Goal: Communication & Community: Answer question/provide support

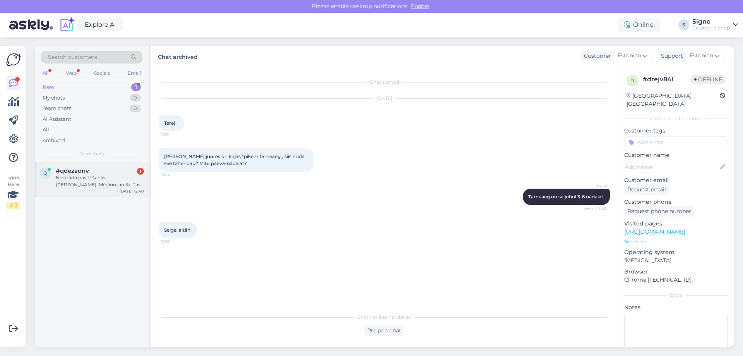
drag, startPoint x: 80, startPoint y: 177, endPoint x: 210, endPoint y: 189, distance: 131.0
click at [81, 176] on div "Nestrādā pasūtīšanas [PERSON_NAME]. Mēģinu jau 5x. Tas ir neaktīvs." at bounding box center [100, 181] width 88 height 14
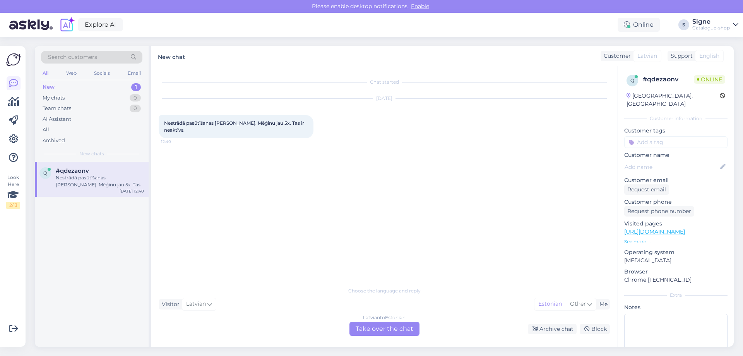
click at [380, 320] on div "Latvian to Estonian" at bounding box center [384, 317] width 43 height 7
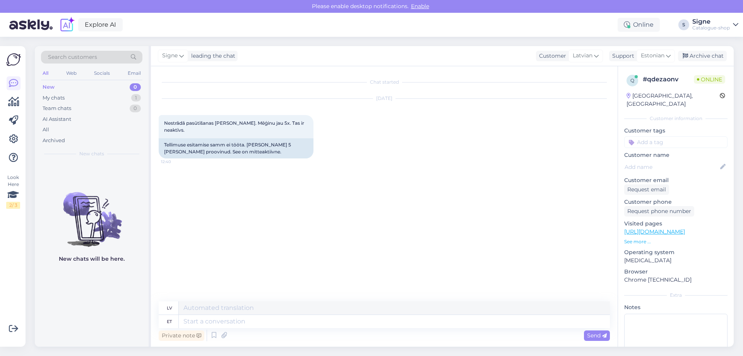
type textarea "T"
type textarea "kas"
type textarea "vai"
type textarea "kas kõik"
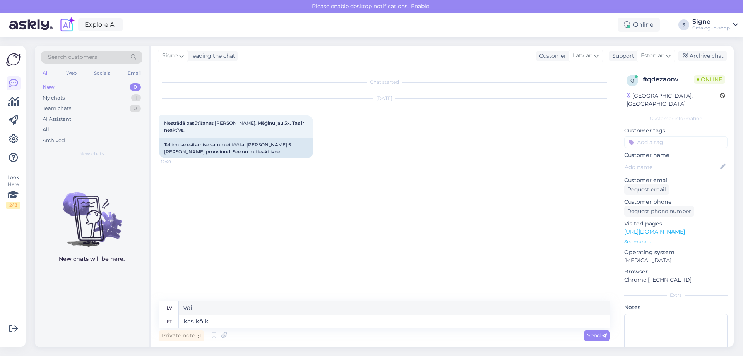
type textarea "ir viss"
type textarea "kas kõik vajalikud v"
type textarea "visi ir nepieciešami"
type textarea "kas kõik vajalikud v'ljad o"
type textarea "vai visi obligātie lauki ir aizpildīti"
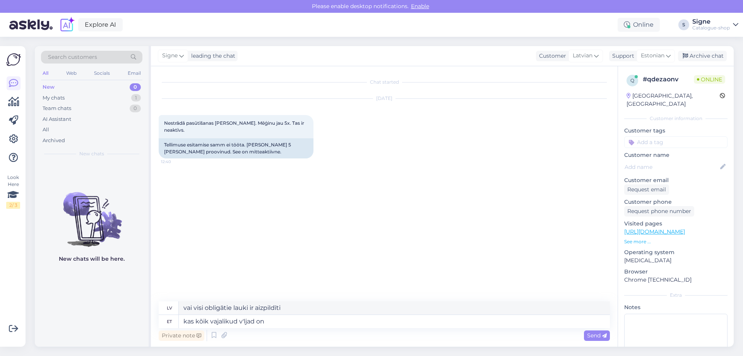
type textarea "kas kõik vajalikud v'ljad on"
type textarea "Vai visi obligātie lauki ir aizpildīti?"
type textarea "kas kõik vajalikud v'ljad on täidetud, olete"
type textarea "Vai visi obligātie lauki ir aizpildīti? Vai jūs esat"
type textarea "kas kõik vajalikud v'ljad on täidetud, olete nõus"
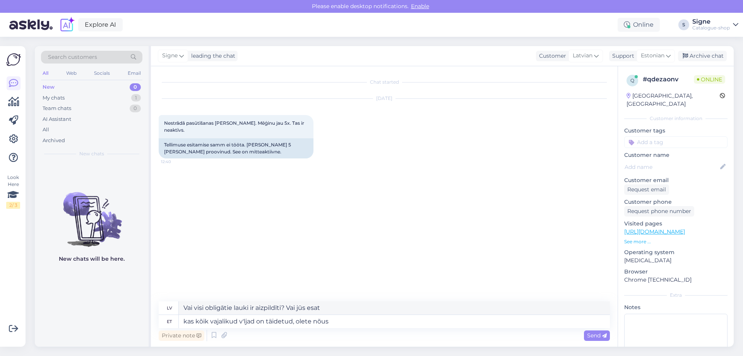
type textarea "Vai visi obligātie lauki ir aizpildīti? Vai jūs piekrītat?"
type textarea "kas kõik vajalikud v'ljad on täidetud, olete nõus tellimistingimustega"
type textarea "Vai visi obligātie lauki ir aizpildīti? Vai piekrītat noteikumiem un nosacījumi…"
type textarea "kas kõik vajalikud v'ljad on täidetud, olete nõus tellimistingimustega."
type textarea "[PERSON_NAME] obligātie lauki ir aizpildīti, jūs piekrītat noteikumiem un nosac…"
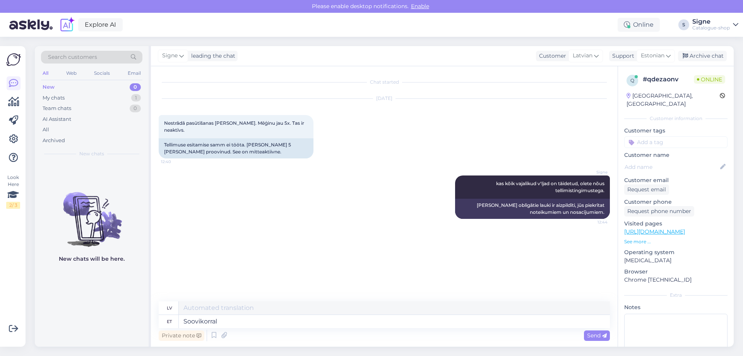
type textarea "Soovikorral"
type textarea "Pēc pieprasījuma"
type textarea "Soovikorral palume"
type textarea "Ja vēlaties, lūdzu,"
type textarea "Soovikorral palume helistage m"
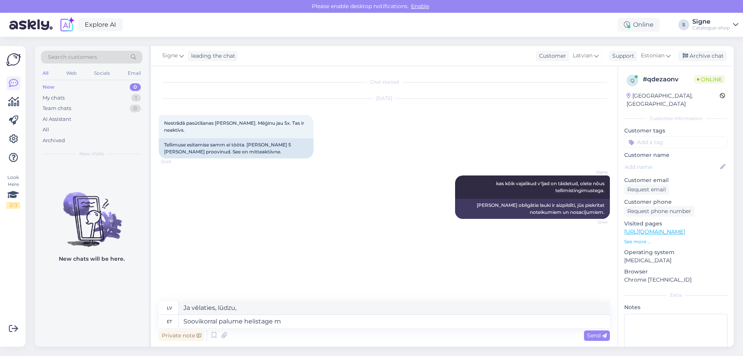
type textarea "Lūdzu, zvaniet mums, ja vēlaties."
type textarea "Soovikorral palume helistage meie k"
type textarea "Ja vēlaties, lūdzu, zvaniet mums."
type textarea "Soovikorral palume helistage meie klienditeenindusele, s"
type textarea "Ja vēlaties, lūdzu, zvaniet mūsu klientu apkalpošanas dienestam,"
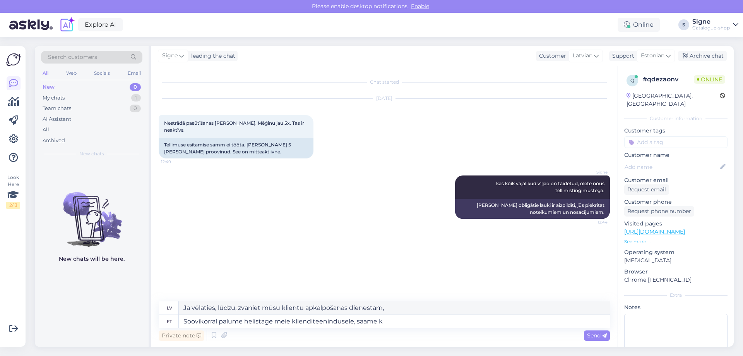
type textarea "Soovikorral palume helistage meie klienditeenindusele, saame ko"
type textarea "Ja vēlaties, lūdzu, zvaniet mūsu klientu apkalpošanas dienestam, mēs varam"
type textarea "Soovikorral palume helistage meie klienditeenindusele, saame kohe"
type textarea "Ja vēlaties, lūdzu, zvaniet mūsu klientu apkalpošanas dienestam, mēs nekavējoti…"
type textarea "Soovikorral palume helistage meie klienditeenindusele, saame"
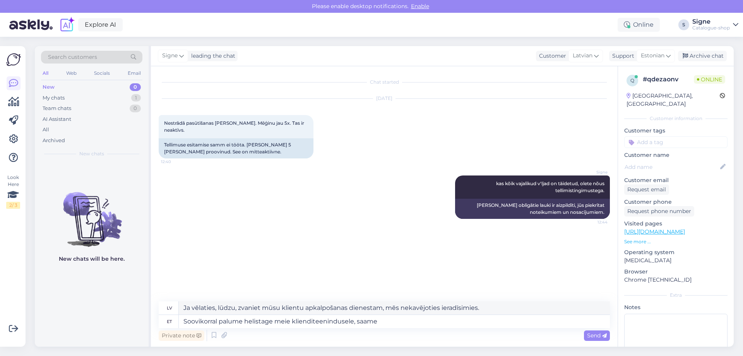
type textarea "Ja vēlaties, lūdzu, zvaniet mūsu klientu apkalpošanas dienestam, mēs varam"
type textarea "Soovikorral palume helistage meie klienditeenindusele, saame juhendada."
type textarea "Ja vēlaties, lūdzu, zvaniet mūsu klientu apkalpošanas dienestam, mēs varam snie…"
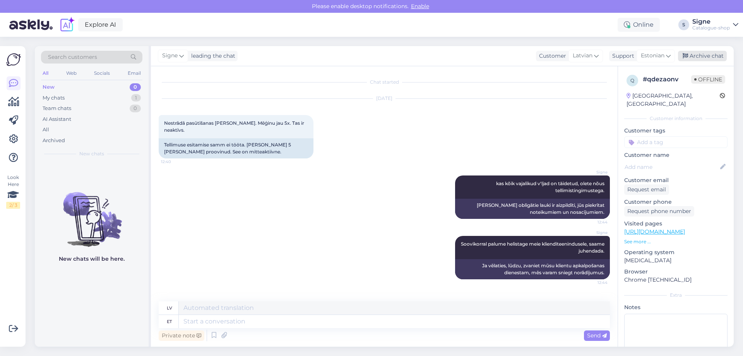
click at [711, 56] on div "Archive chat" at bounding box center [702, 56] width 49 height 10
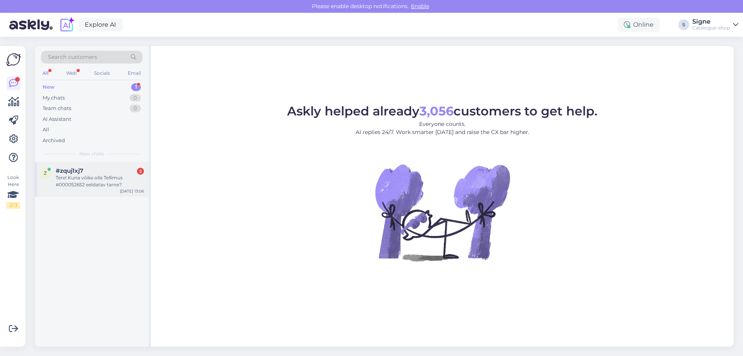
click at [92, 176] on div "Tere! Kuna võiks olla Tellimus #000052652 eeldatav tarne?" at bounding box center [100, 181] width 88 height 14
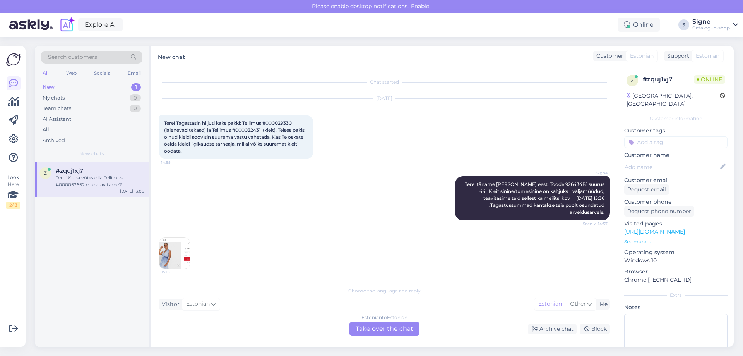
scroll to position [1664, 0]
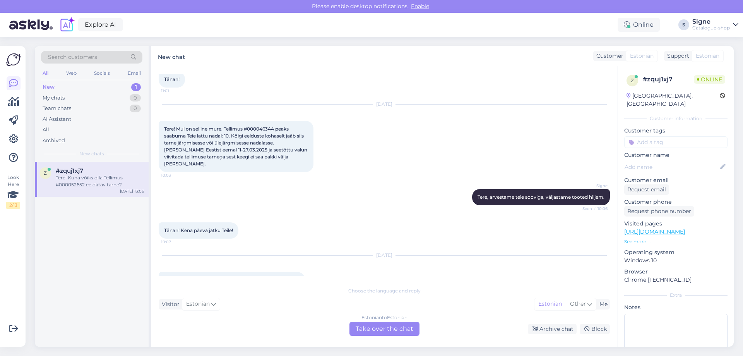
click at [388, 334] on div "Estonian to Estonian Take over the chat" at bounding box center [385, 329] width 70 height 14
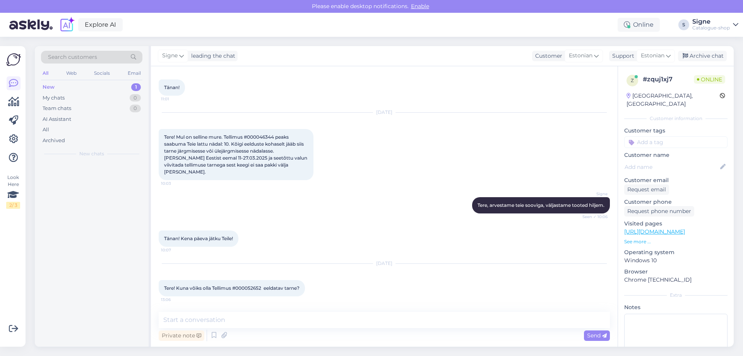
scroll to position [1635, 0]
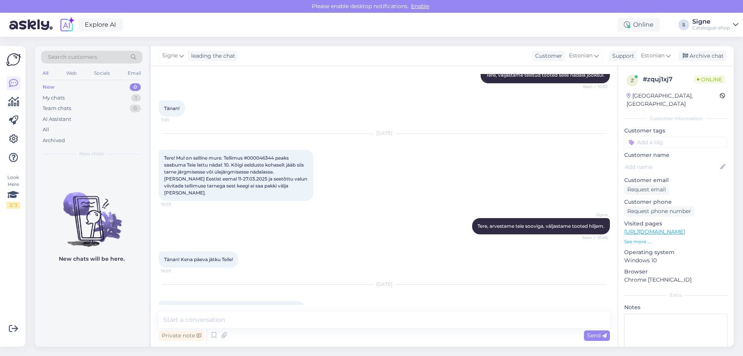
drag, startPoint x: 237, startPoint y: 289, endPoint x: 265, endPoint y: 289, distance: 27.9
click at [265, 306] on span "Tere! Kuna võiks olla Tellimus #000052652 eeldatav tarne?" at bounding box center [231, 309] width 135 height 6
copy span "000052652"
click at [230, 323] on textarea at bounding box center [384, 320] width 451 height 16
paste textarea "924575B9"
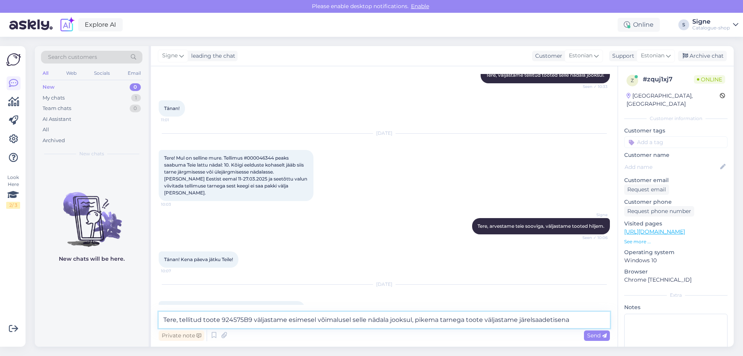
type textarea "Tere, tellitud toote 924575B9 väljastame esimesel võimalusel selle nädala jooks…"
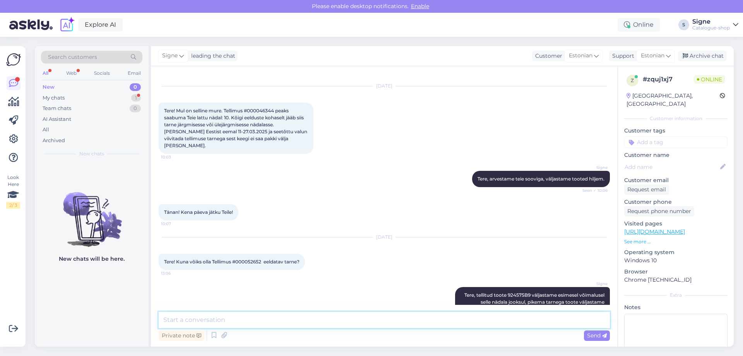
scroll to position [1715, 0]
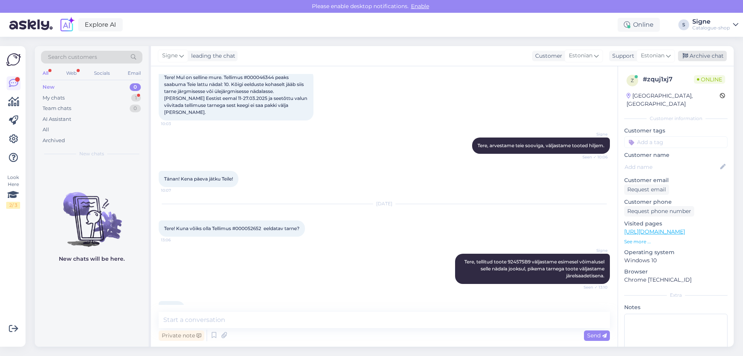
click at [701, 53] on div "Archive chat" at bounding box center [702, 56] width 49 height 10
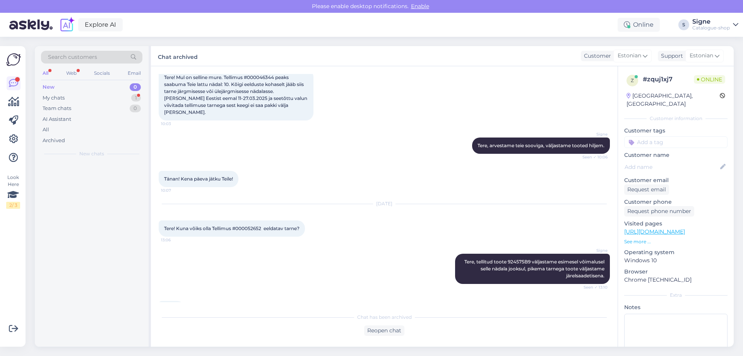
scroll to position [1718, 0]
